Goal: Task Accomplishment & Management: Complete application form

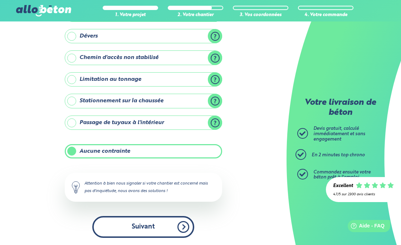
click at [159, 231] on button "Suivant" at bounding box center [143, 227] width 102 height 22
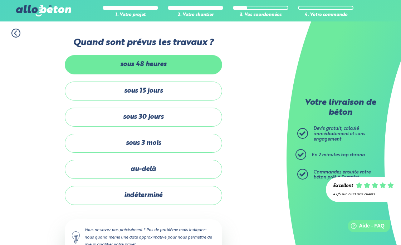
click at [174, 67] on label "sous 48 heures" at bounding box center [143, 64] width 157 height 19
click at [0, 0] on input "sous 48 heures" at bounding box center [0, 0] width 0 height 0
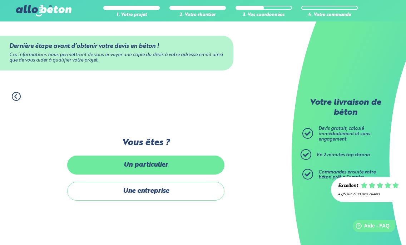
click at [186, 164] on label "Un particulier" at bounding box center [145, 165] width 157 height 19
click at [0, 0] on input "Un particulier" at bounding box center [0, 0] width 0 height 0
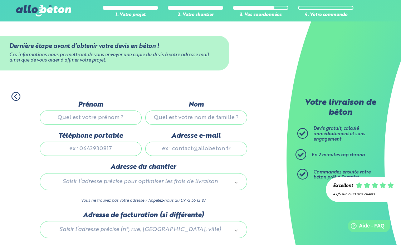
click at [105, 118] on input "Prénom" at bounding box center [91, 117] width 102 height 14
type input "Margaux"
type input "LIMARE"
type input "0644190281"
type input "[DOMAIN_NAME][EMAIL_ADDRESS][DOMAIN_NAME]"
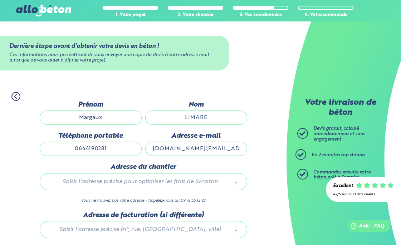
type input "193 CLOS DE LA COURTINE"
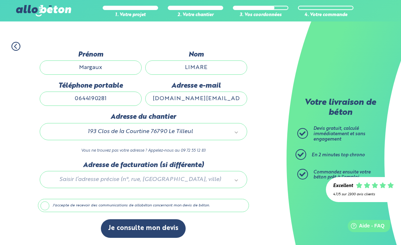
click at [221, 179] on div at bounding box center [143, 178] width 211 height 34
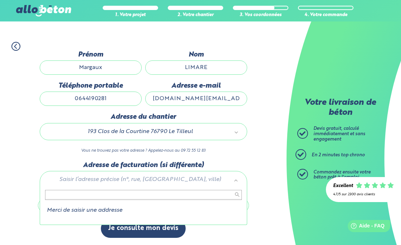
click at [100, 209] on li "Merci de saisir une addresse" at bounding box center [143, 210] width 197 height 6
click at [99, 215] on div "Merci de saisir une addresse" at bounding box center [143, 205] width 207 height 39
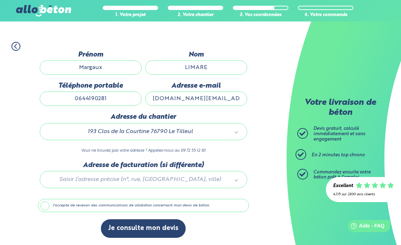
drag, startPoint x: 85, startPoint y: 131, endPoint x: 166, endPoint y: 130, distance: 80.8
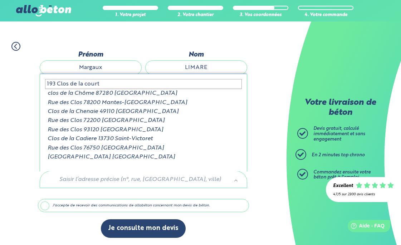
type input "193 Clos de la courti"
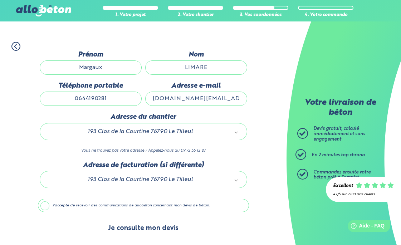
click at [146, 225] on button "Je consulte mon devis" at bounding box center [143, 228] width 85 height 18
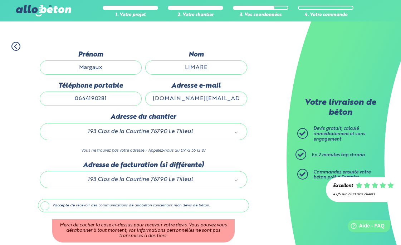
click at [45, 205] on label "J'accepte de recevoir des communications de allobéton concernant mon devis de b…" at bounding box center [143, 206] width 211 height 14
click at [0, 0] on input "J'accepte de recevoir des communications de allobéton concernant mon devis de b…" at bounding box center [0, 0] width 0 height 0
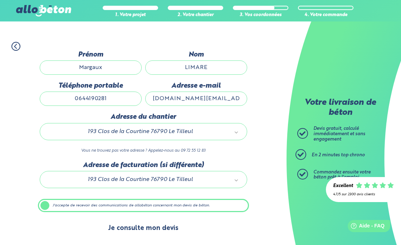
click at [137, 227] on button "Je consulte mon devis" at bounding box center [143, 228] width 85 height 18
